Goal: Transaction & Acquisition: Purchase product/service

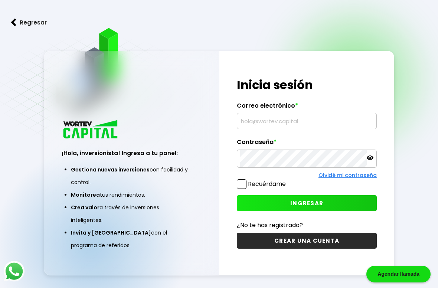
click at [288, 126] on input "text" at bounding box center [306, 121] width 133 height 16
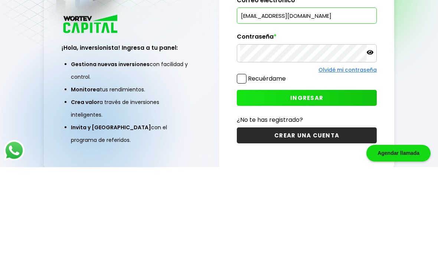
type input "[EMAIL_ADDRESS][DOMAIN_NAME]"
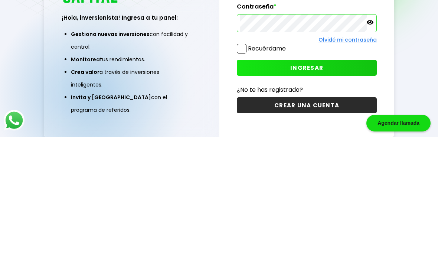
click at [428, 47] on div "Regresar ¡Hola, inversionista! Ingresa a tu panel: Gestiona nuevas inversiones …" at bounding box center [219, 147] width 438 height 294
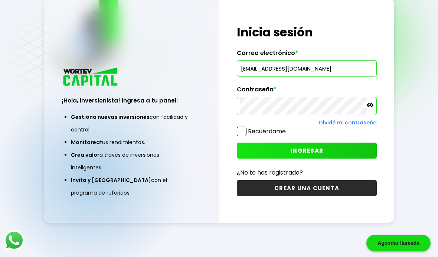
click at [330, 143] on button "INGRESAR" at bounding box center [307, 151] width 140 height 16
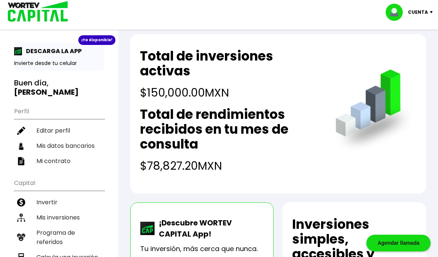
scroll to position [10, 0]
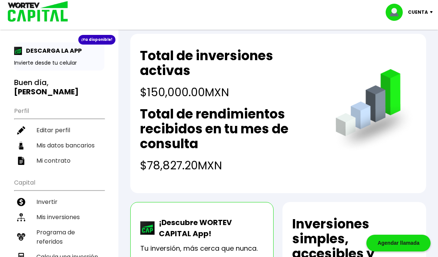
click at [266, 145] on h2 "Total de rendimientos recibidos en tu mes de consulta" at bounding box center [230, 129] width 181 height 45
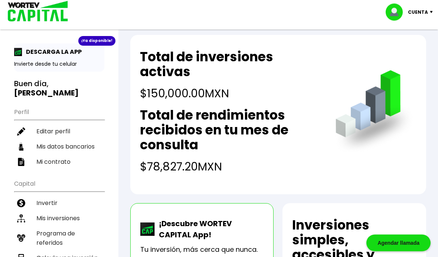
scroll to position [0, 0]
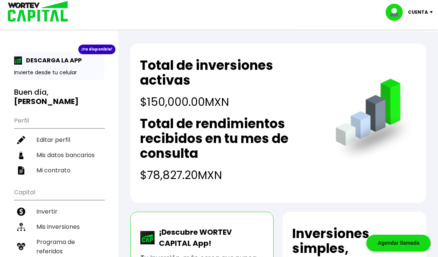
click at [100, 50] on div "¡Ya disponible!" at bounding box center [96, 50] width 37 height 10
click at [100, 48] on div "¡Ya disponible!" at bounding box center [96, 50] width 37 height 10
click at [108, 43] on div "¡Ya disponible! DESCARGA LA APP Invierte desde tu celular Buen día, [PERSON_NAM…" at bounding box center [59, 236] width 119 height 459
click at [63, 62] on p "DESCARGA LA APP" at bounding box center [51, 60] width 59 height 9
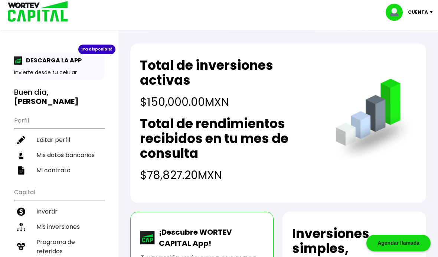
click at [67, 62] on p "DESCARGA LA APP" at bounding box center [51, 60] width 59 height 9
click at [62, 67] on div "¡Ya disponible! DESCARGA LA APP Invierte desde tu celular" at bounding box center [59, 66] width 90 height 28
click at [110, 46] on div "¡Ya disponible!" at bounding box center [96, 50] width 37 height 10
click at [63, 64] on p "DESCARGA LA APP" at bounding box center [51, 60] width 59 height 9
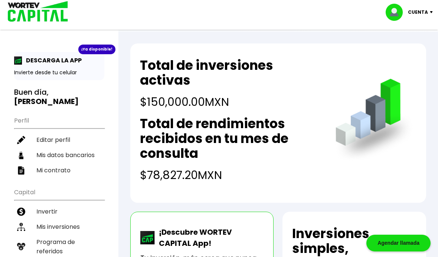
click at [100, 51] on div "¡Ya disponible!" at bounding box center [96, 50] width 37 height 10
click at [99, 51] on div "¡Ya disponible!" at bounding box center [96, 50] width 37 height 10
click at [71, 219] on li "Mis inversiones" at bounding box center [59, 226] width 90 height 15
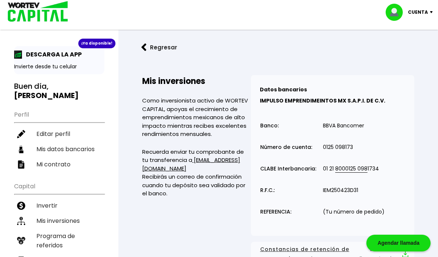
scroll to position [7, 0]
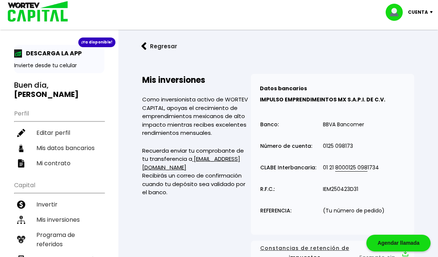
click at [55, 197] on li "Invertir" at bounding box center [59, 204] width 90 height 15
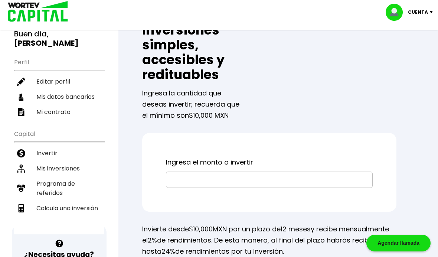
click at [220, 183] on input "text" at bounding box center [269, 180] width 200 height 16
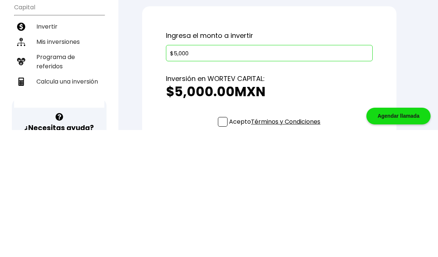
type input "$50,000"
click at [350, 211] on h2 "$50,000.00 MXN" at bounding box center [269, 218] width 207 height 15
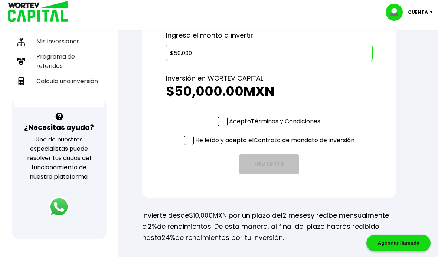
click at [226, 123] on span at bounding box center [223, 122] width 10 height 10
click at [276, 127] on input "Acepto Términos y Condiciones" at bounding box center [276, 127] width 0 height 0
click at [198, 139] on p "He leído y acepto el Contrato de mandato de inversión" at bounding box center [274, 140] width 159 height 9
click at [276, 146] on input "He leído y acepto el Contrato de mandato de inversión" at bounding box center [276, 146] width 0 height 0
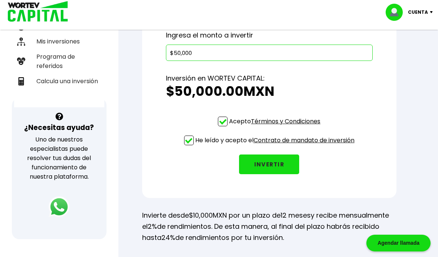
click at [268, 168] on button "INVERTIR" at bounding box center [269, 165] width 60 height 20
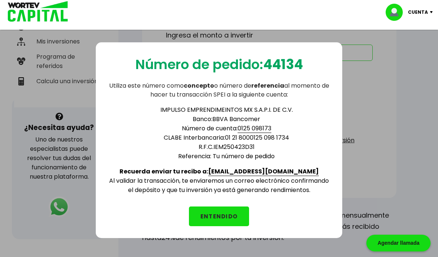
click at [226, 220] on button "ENTENDIDO" at bounding box center [219, 217] width 60 height 20
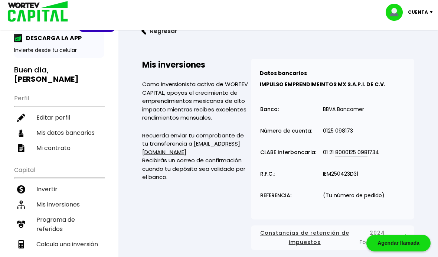
scroll to position [22, 0]
click at [71, 144] on li "Mi contrato" at bounding box center [59, 148] width 90 height 15
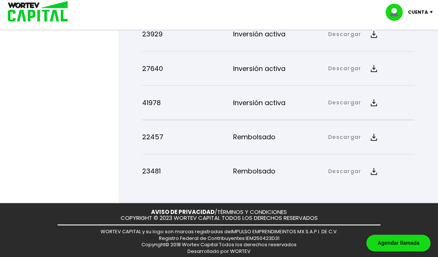
scroll to position [396, 0]
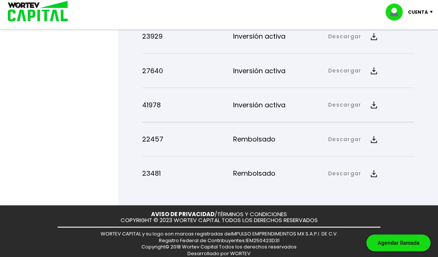
click at [373, 109] on img at bounding box center [374, 105] width 6 height 7
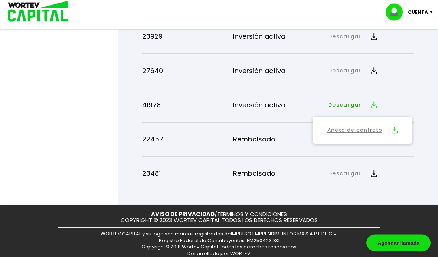
scroll to position [396, 0]
click at [396, 134] on img at bounding box center [395, 130] width 6 height 7
click at [373, 74] on img at bounding box center [374, 70] width 6 height 7
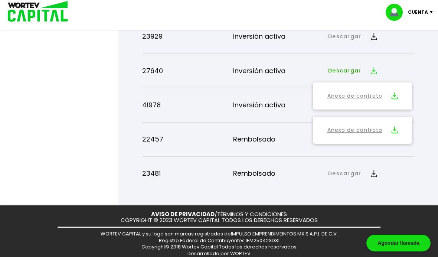
click at [369, 101] on link "Anexo de contrato" at bounding box center [355, 95] width 55 height 9
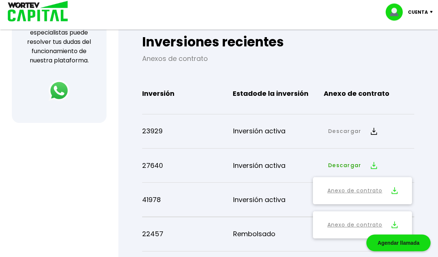
scroll to position [355, 0]
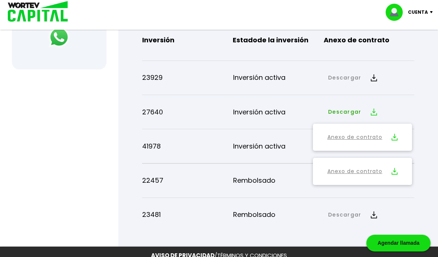
click at [372, 81] on img at bounding box center [374, 77] width 6 height 7
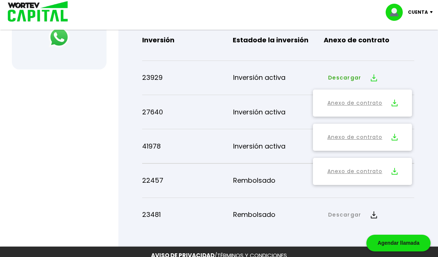
click at [378, 108] on link "Anexo de contrato" at bounding box center [355, 102] width 55 height 9
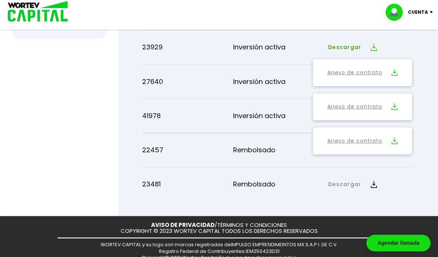
click at [85, 165] on div at bounding box center [219, 128] width 438 height 257
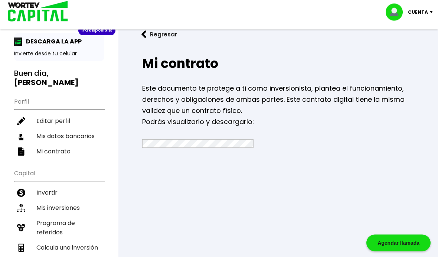
scroll to position [0, 0]
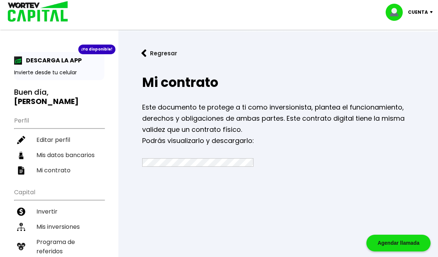
click at [61, 219] on li "Mis inversiones" at bounding box center [59, 226] width 90 height 15
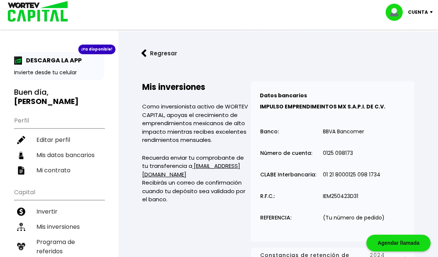
scroll to position [15, 0]
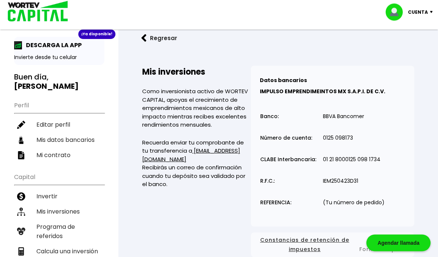
click at [427, 14] on p "Cuenta" at bounding box center [418, 12] width 20 height 11
